Goal: Task Accomplishment & Management: Use online tool/utility

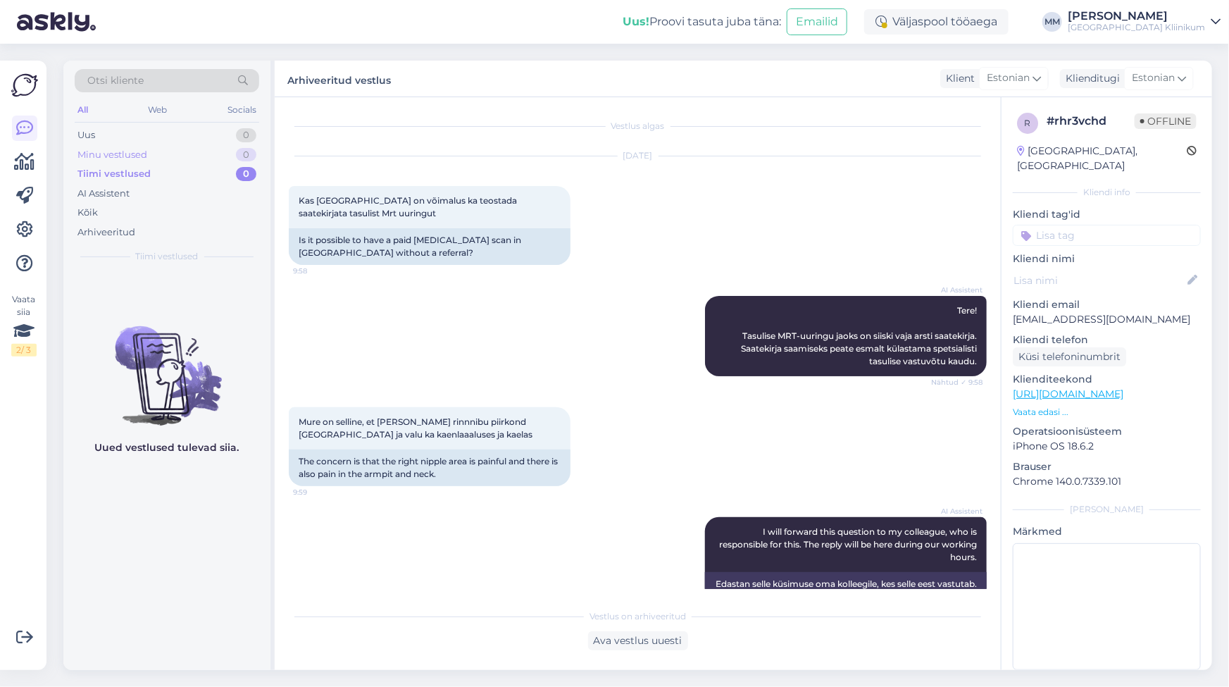
scroll to position [635, 0]
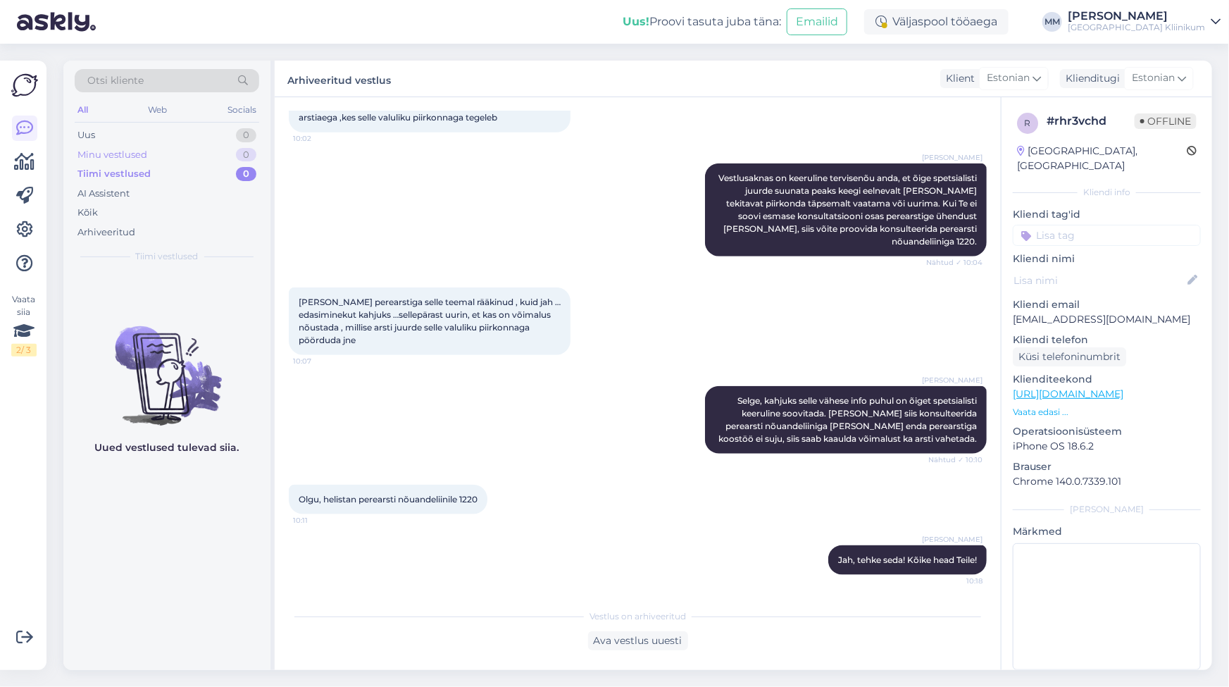
click at [108, 148] on div "Minu vestlused" at bounding box center [112, 155] width 70 height 14
click at [89, 135] on div "Uus" at bounding box center [86, 135] width 18 height 14
click at [106, 168] on div "Tiimi vestlused" at bounding box center [111, 174] width 69 height 14
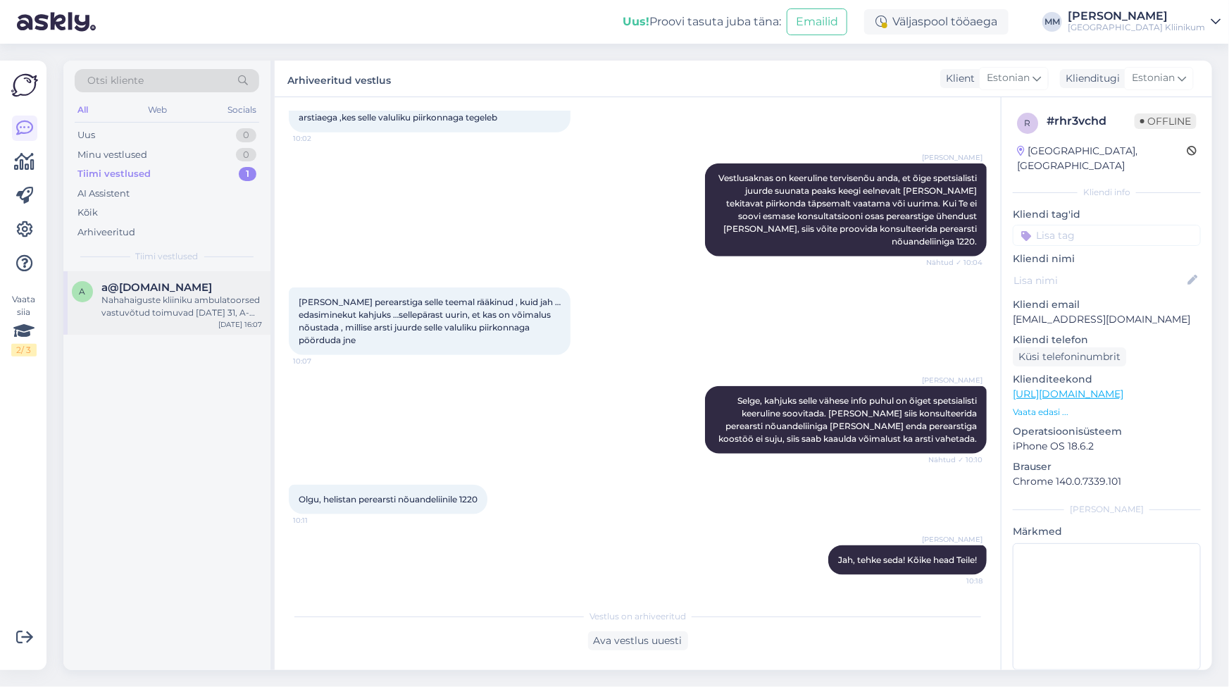
click at [179, 308] on div "Nahahaiguste kliiniku ambulatoorsed vastuvõtud toimuvad [DATE] 31, A-korpuse II…" at bounding box center [181, 306] width 161 height 25
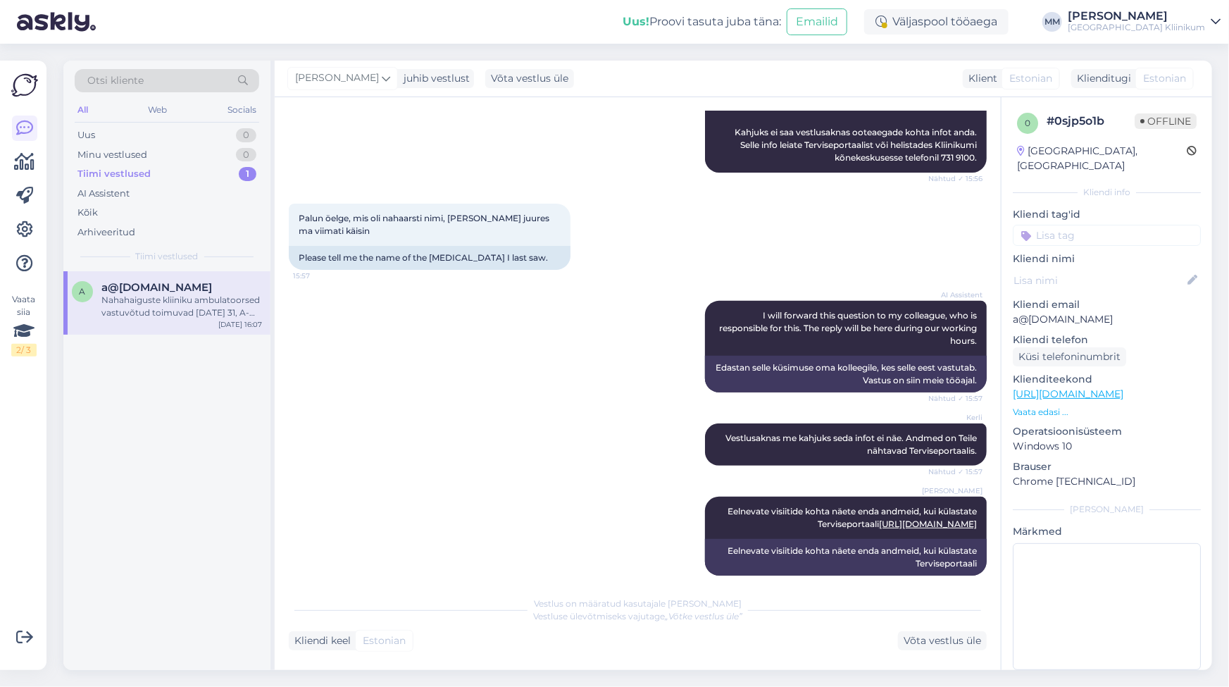
scroll to position [325, 0]
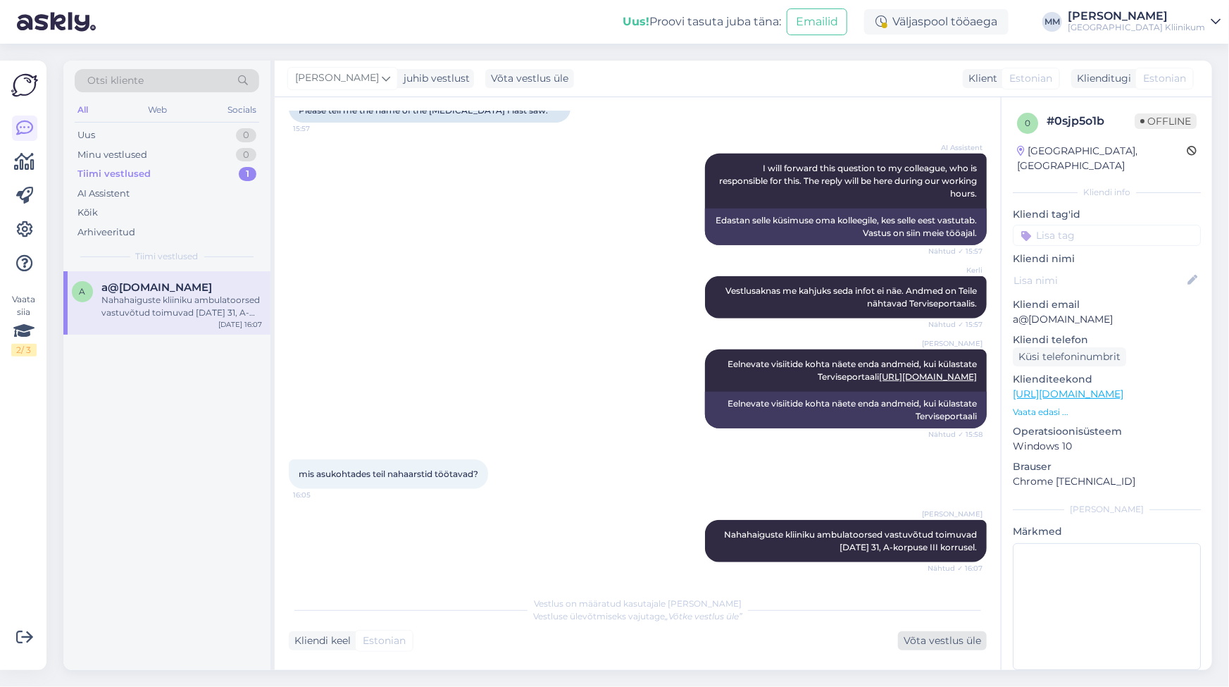
click at [937, 640] on div "Võta vestlus üle" at bounding box center [942, 640] width 89 height 19
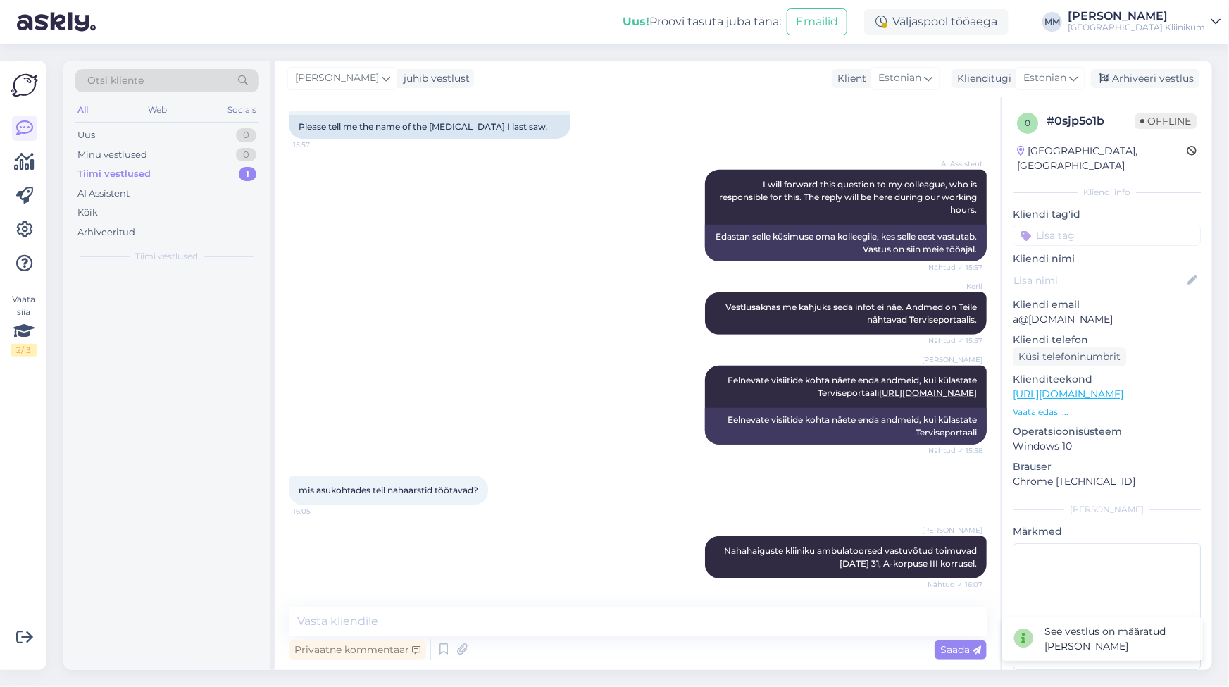
scroll to position [308, 0]
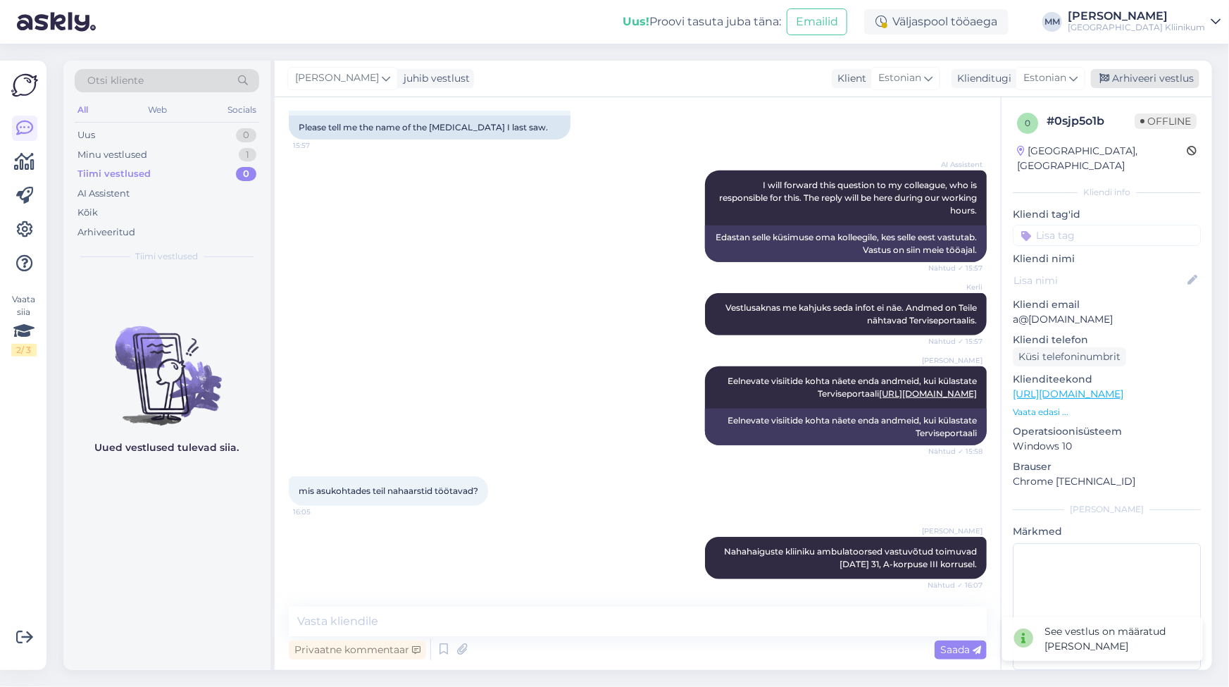
click at [1153, 79] on div "Arhiveeri vestlus" at bounding box center [1145, 78] width 108 height 19
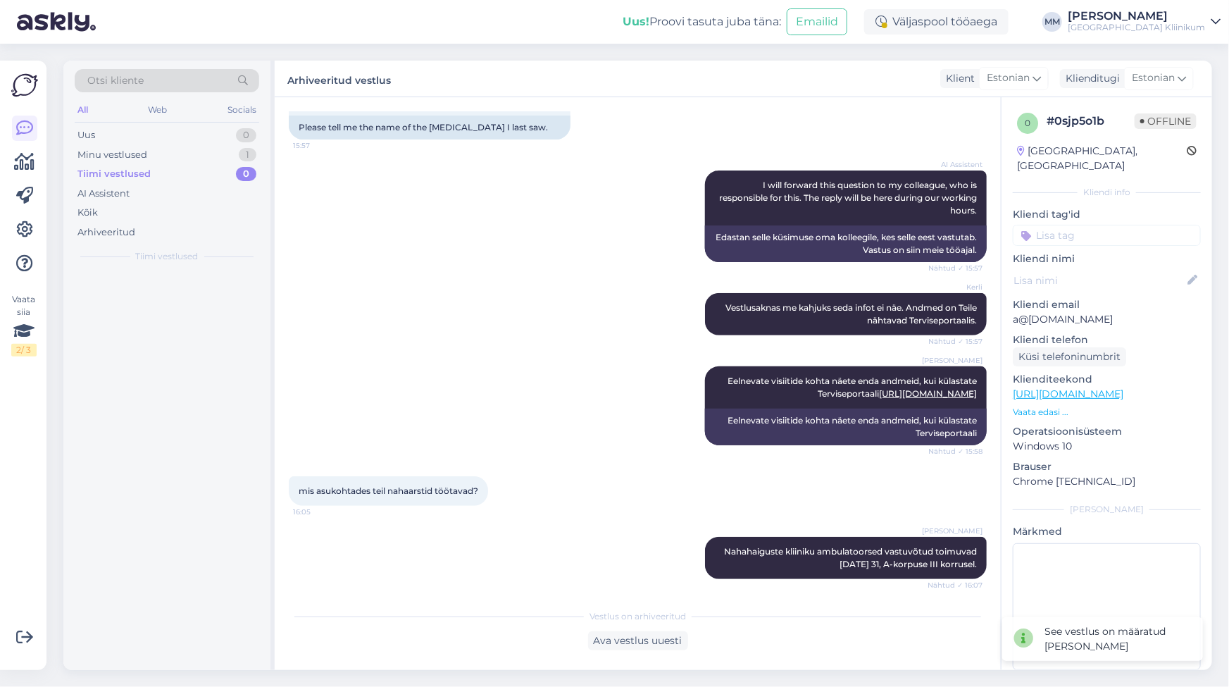
scroll to position [313, 0]
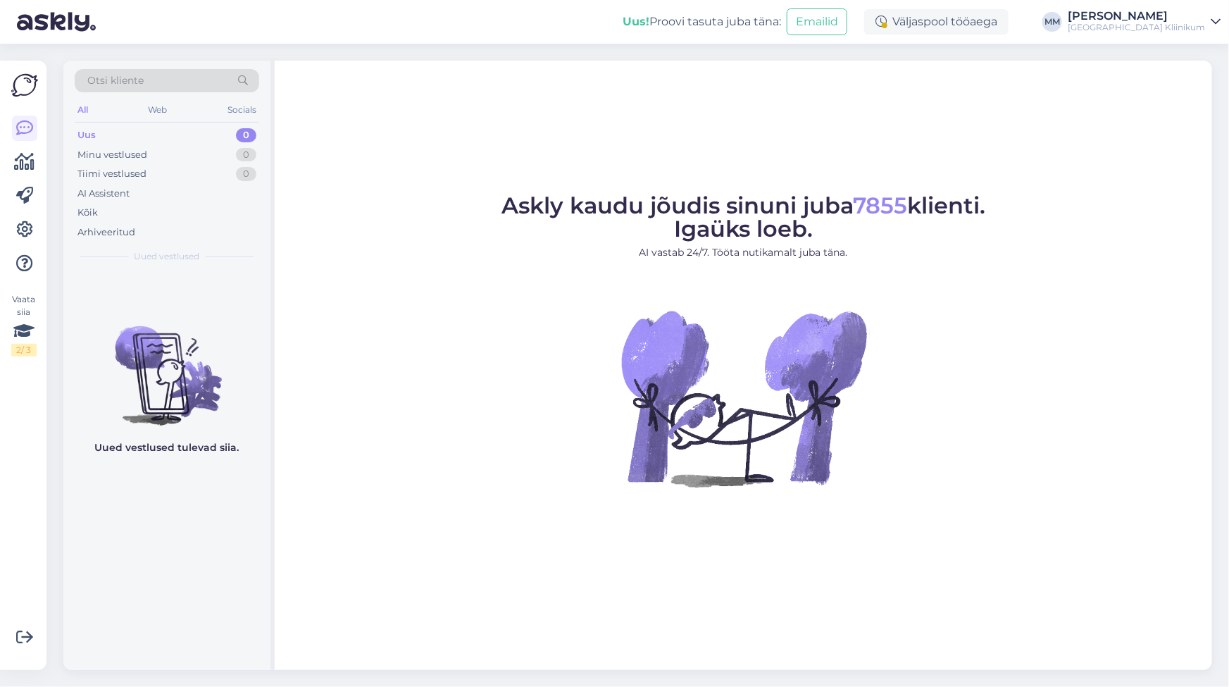
click at [1087, 467] on figure "Askly kaudu jõudis sinuni juba 7855 klienti. Igaüks loeb. AI vastab 24/7. Tööta…" at bounding box center [743, 359] width 912 height 330
click at [523, 266] on figcaption "Askly kaudu jõudis sinuni juba 7855 klienti. Igaüks loeb. AI vastab 24/7. Tööta…" at bounding box center [743, 232] width 484 height 77
